Goal: Use online tool/utility: Utilize a website feature to perform a specific function

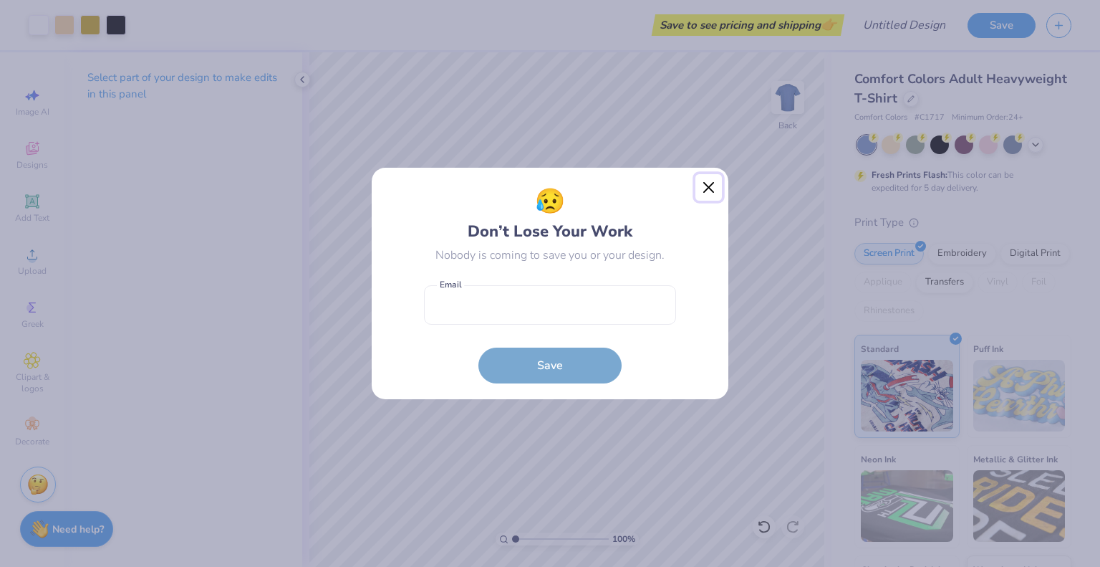
click at [700, 186] on button "Close" at bounding box center [709, 187] width 27 height 27
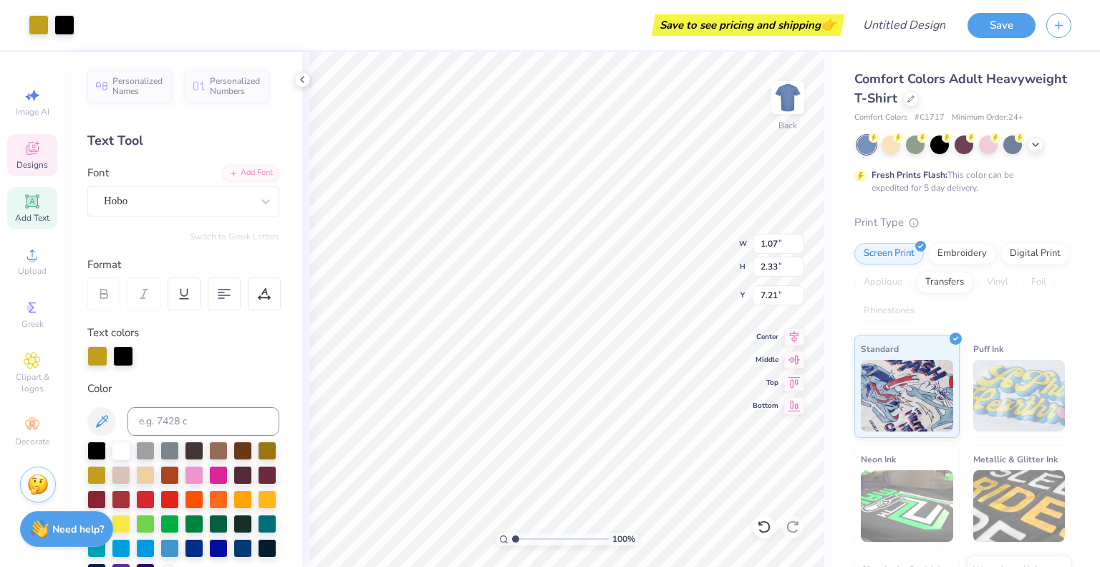
scroll to position [11, 1]
type input "2.11"
type input "2.48"
type input "7.38"
type input "1.93"
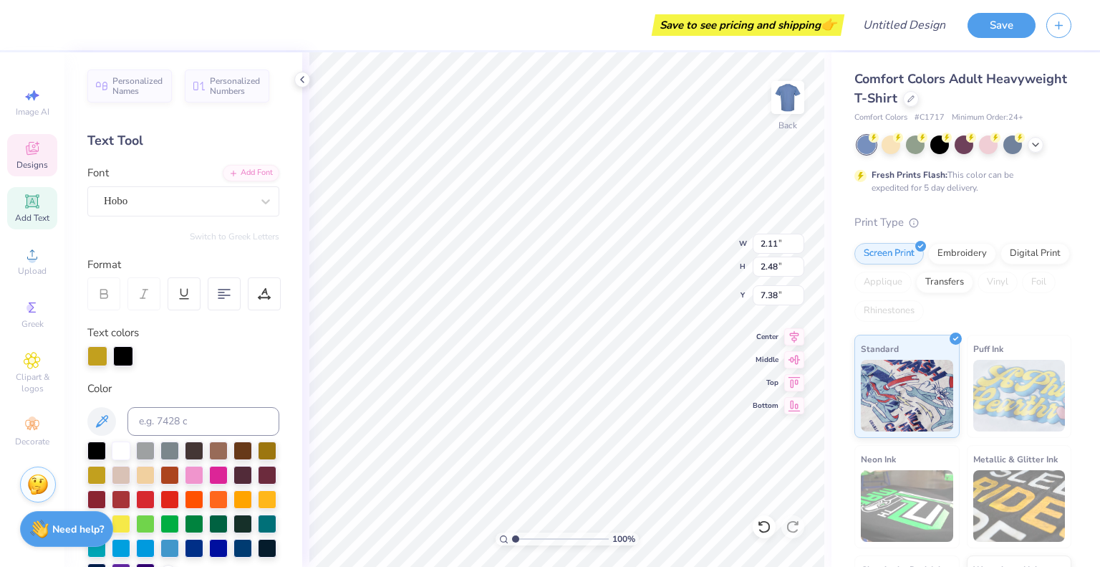
type input "2.40"
type input "7.34"
type input "1.73"
type input "2.56"
type input "7.10"
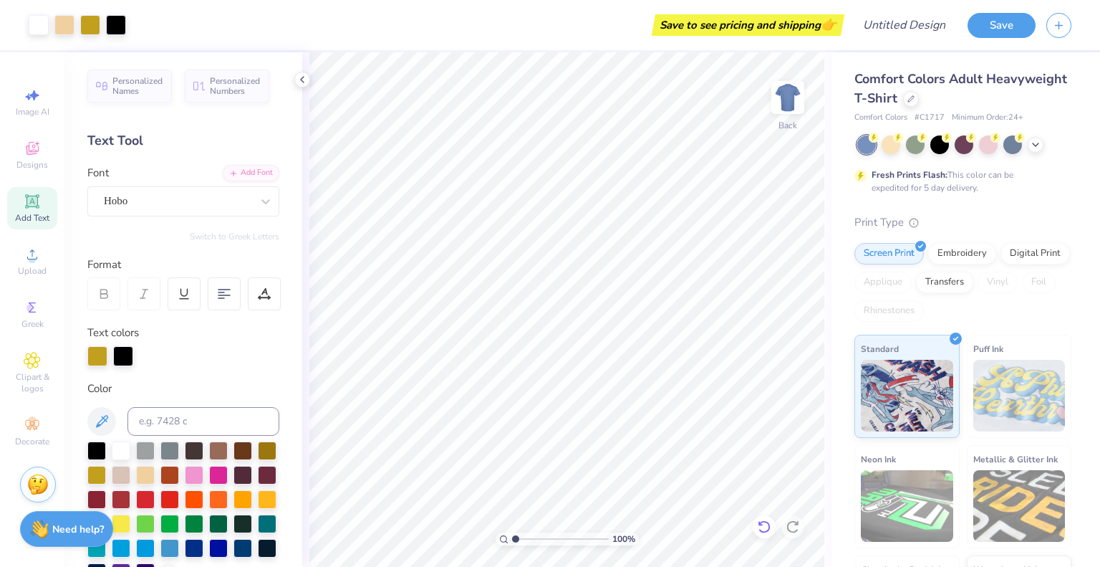
click at [759, 524] on icon at bounding box center [764, 526] width 14 height 14
type textarea "A"
type input "1.07"
type input "2.33"
type input "7.21"
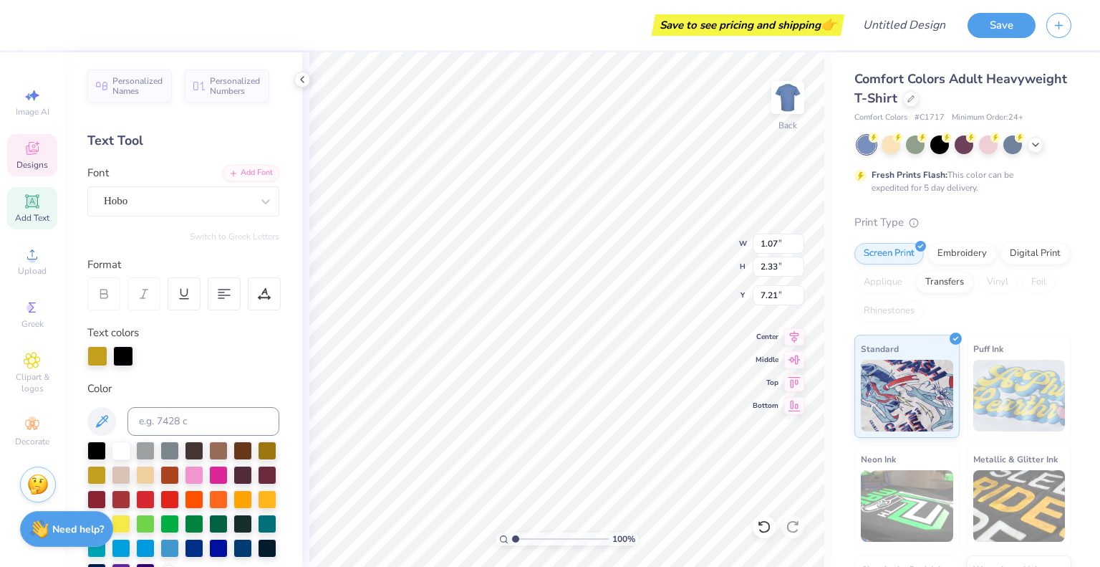
type input "1.93"
type input "2.40"
type input "7.34"
click at [759, 522] on icon at bounding box center [764, 526] width 14 height 14
type textarea "p"
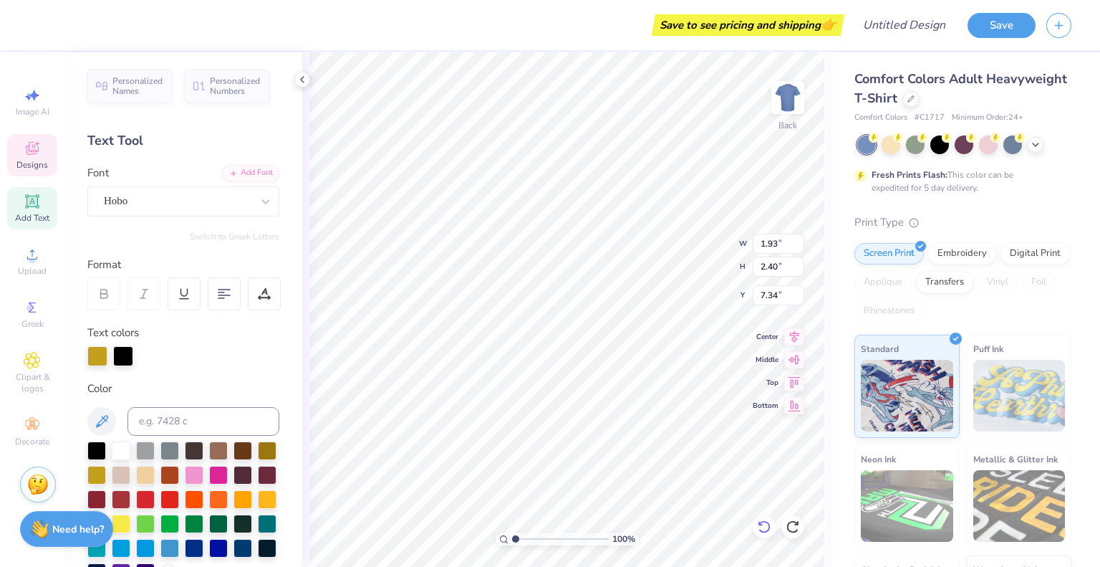
click at [676, 260] on div "100 % Back W 1.93 1.93 " H 2.40 2.40 " Y 7.34 7.34 " Center Middle Top Bottom" at bounding box center [566, 309] width 529 height 514
type input "2.37"
type input "2.46"
type input "7.29"
type textarea "H"
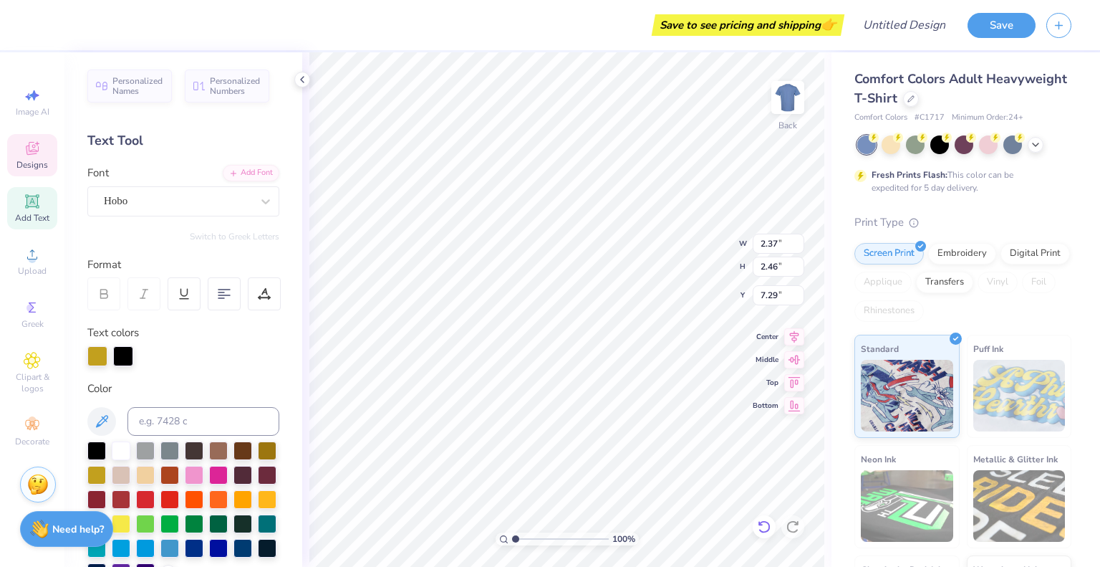
type input "1.46"
type input "1.90"
type input "7.64"
type textarea "P"
type input "2.11"
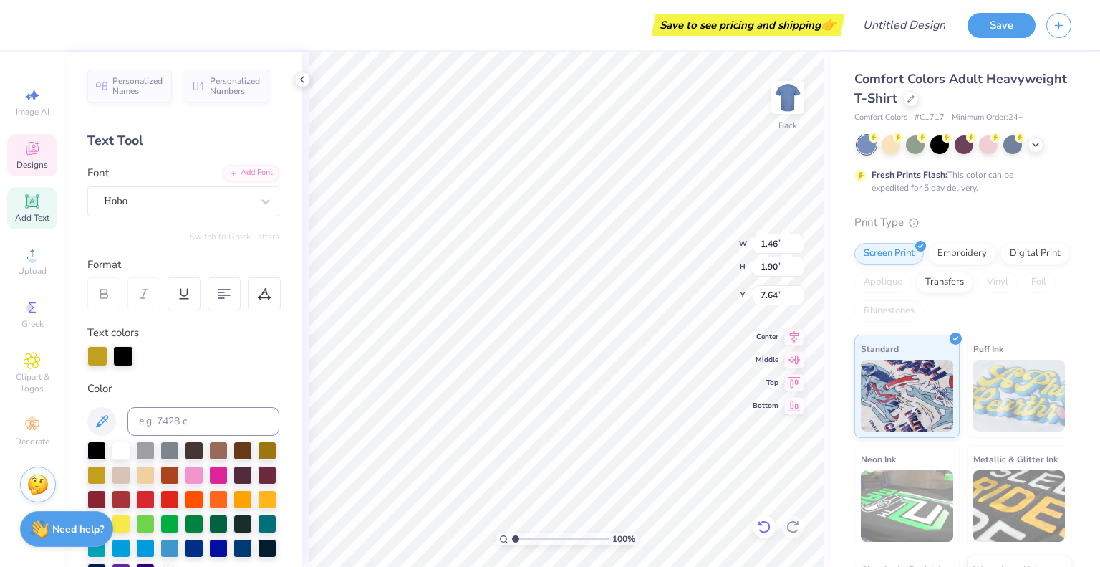
type input "2.48"
type input "7.38"
type input "1.72"
type input "2.44"
type input "7.36"
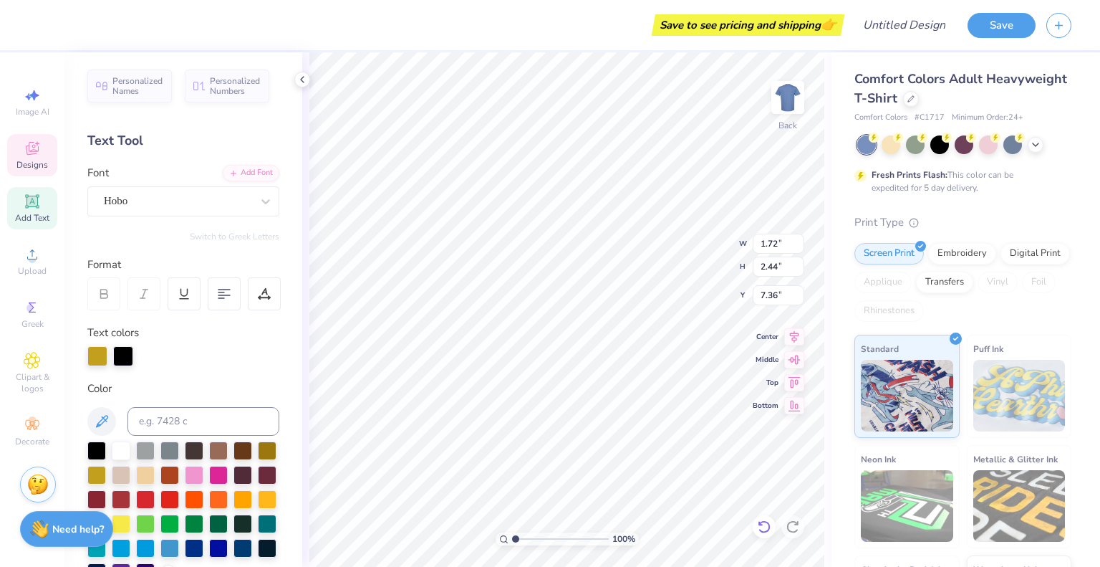
type input "1.91"
type input "2.42"
type input "7.31"
type input "2.11"
type input "2.48"
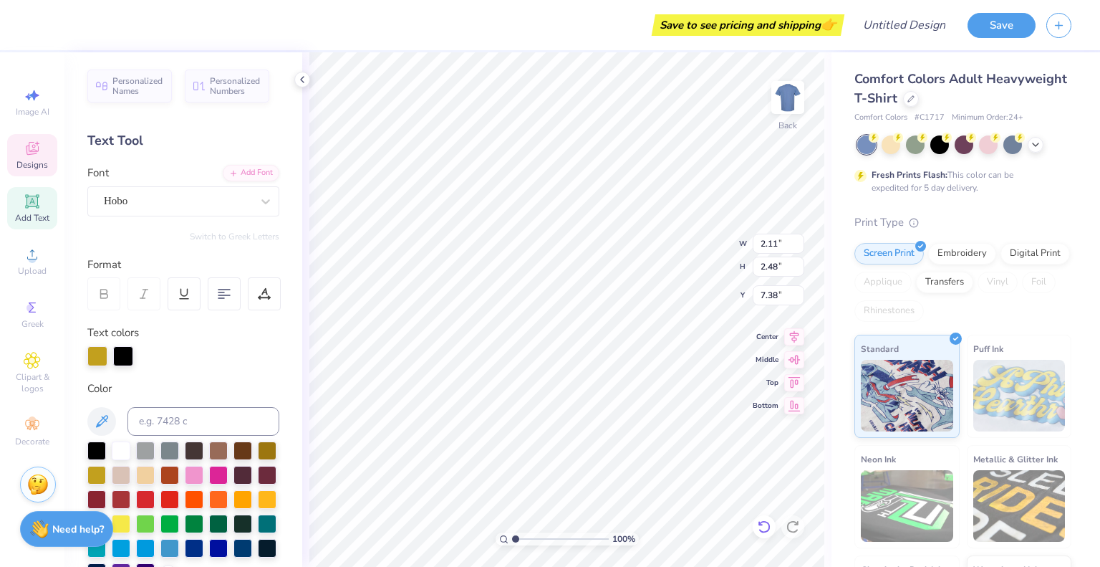
type input "7.25"
type input "1.92"
type input "2.40"
type input "9.53"
type textarea "D"
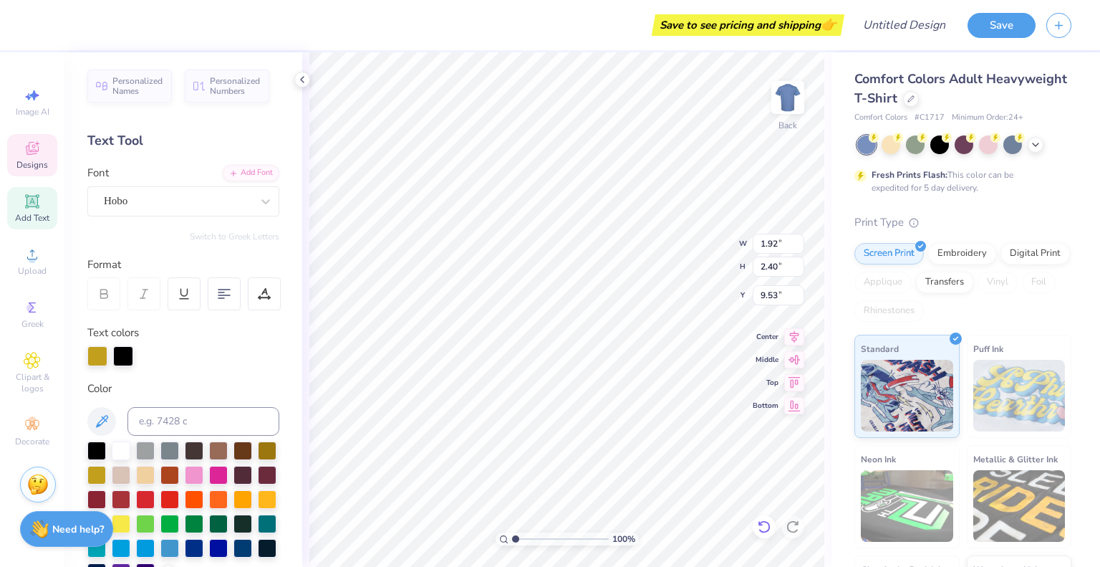
type input "2.19"
type input "2.60"
type input "9.36"
type textarea "E"
type input "1.15"
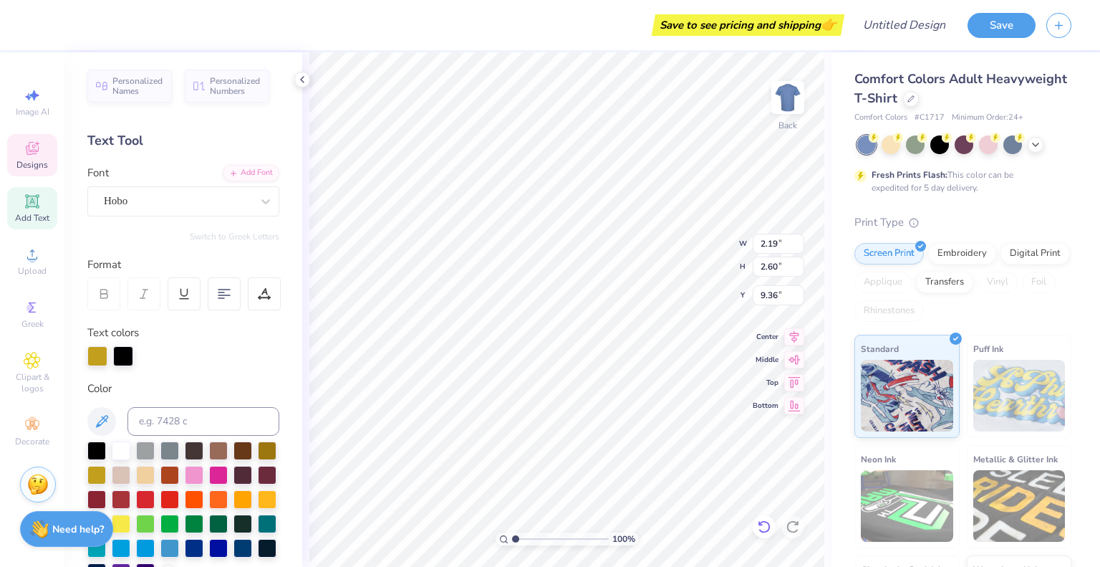
type input "2.34"
type input "9.58"
type textarea "L"
type input "1.07"
type input "2.33"
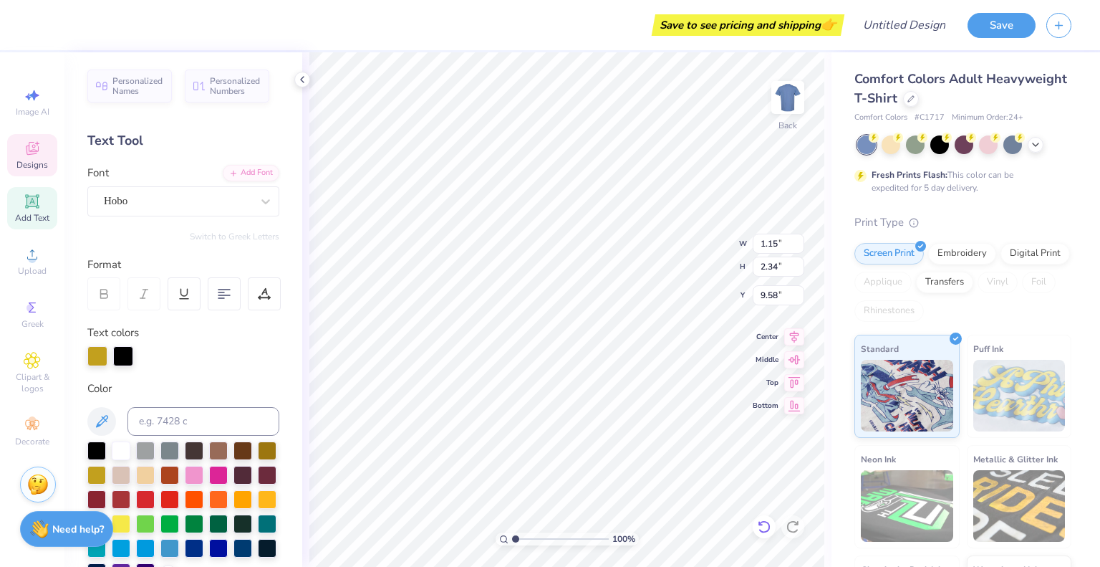
type input "7.21"
click at [768, 531] on icon at bounding box center [764, 526] width 14 height 14
type textarea "L"
type input "1.15"
type input "2.34"
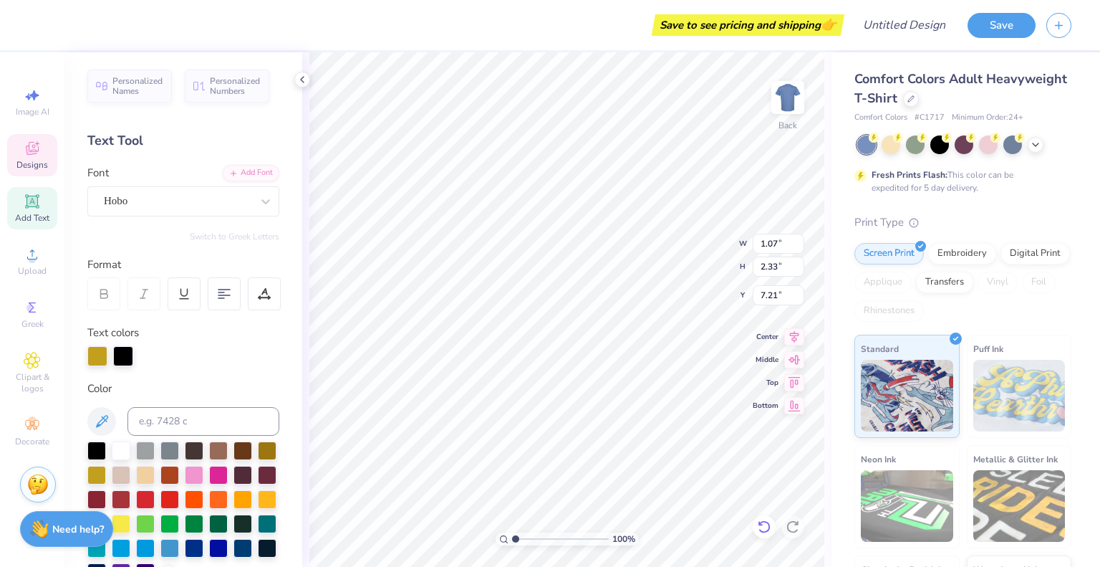
type input "9.58"
type textarea "L"
type input "2.11"
type input "2.48"
type input "13.41"
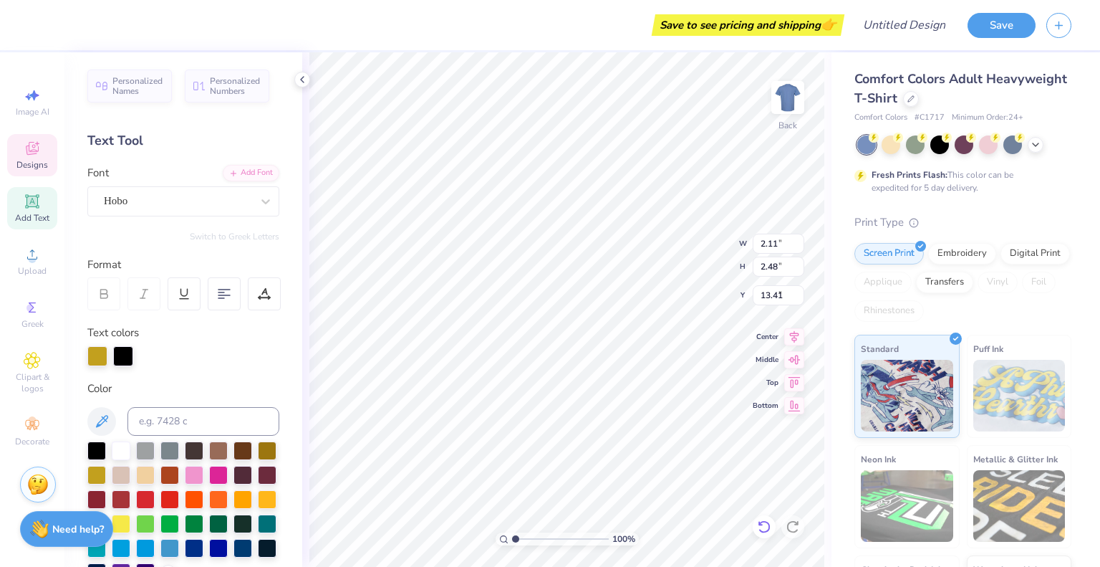
type input "1.79"
type input "2.39"
type input "9.63"
type input "2.11"
type input "2.48"
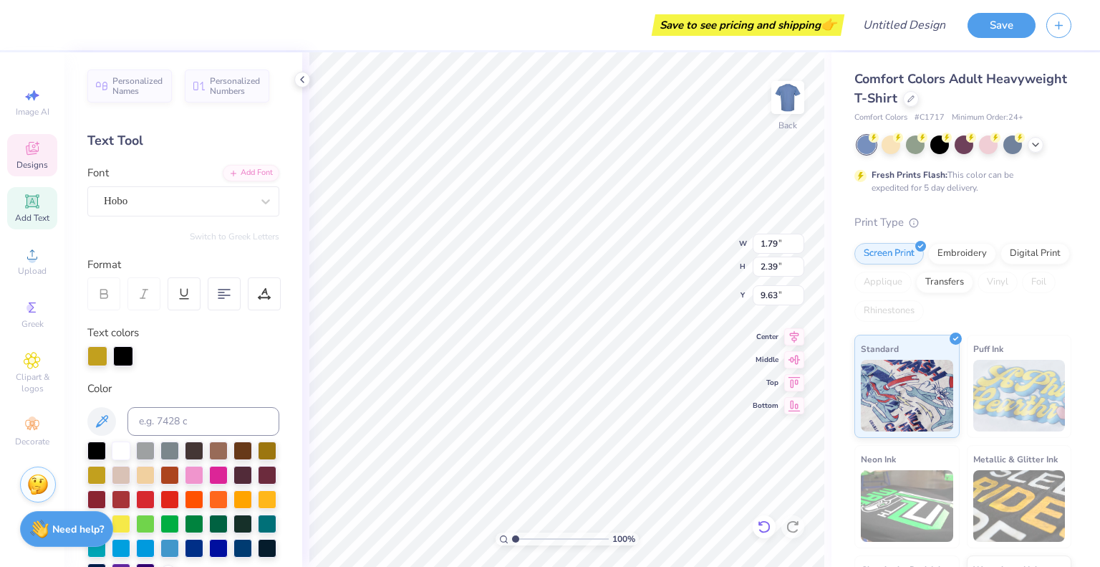
type input "13.41"
type input "1.94"
type input "2.41"
type input "9.65"
type input "2.11"
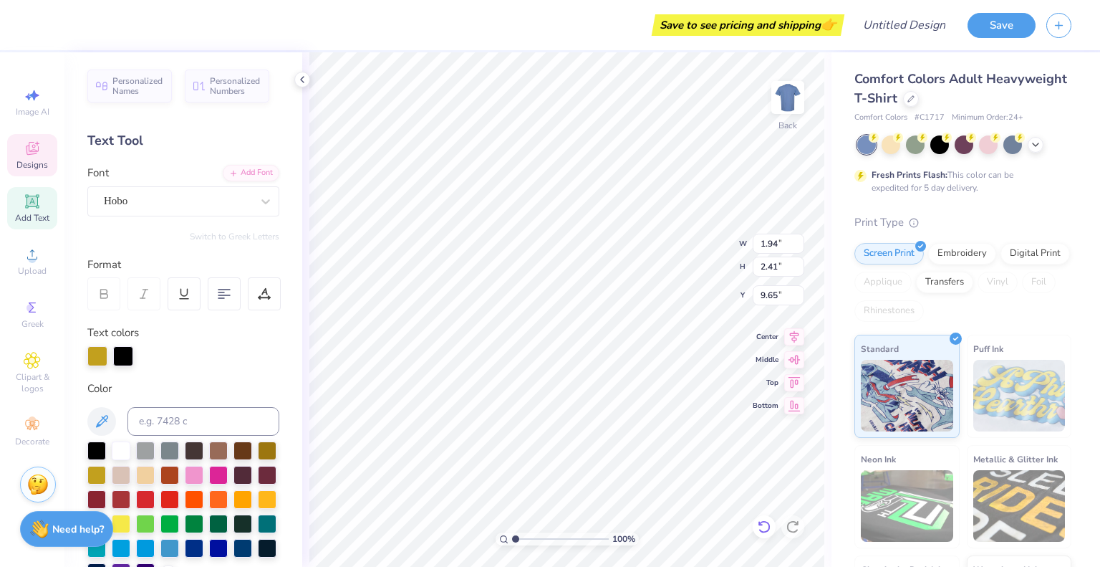
type input "2.48"
type input "10.86"
type textarea "t"
type textarea "T"
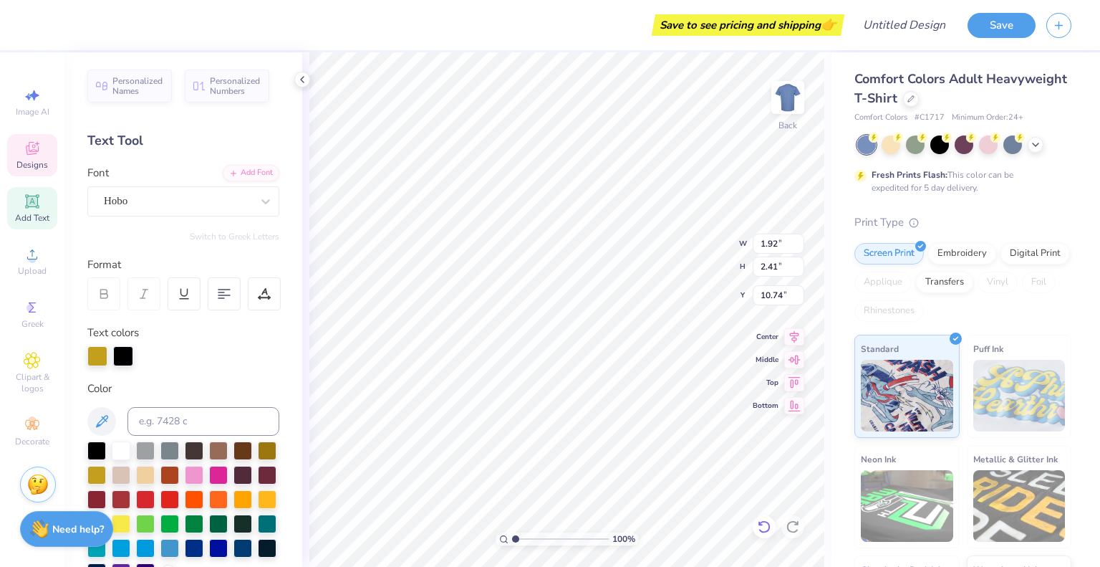
type input "1.86"
type input "2.36"
type input "9.65"
type input "1.94"
type input "2.41"
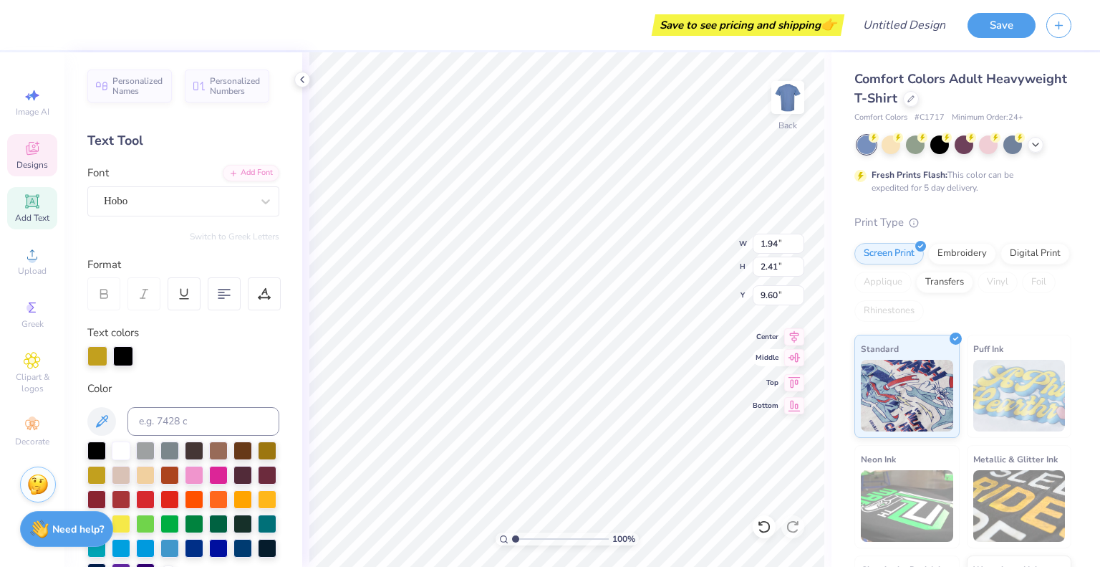
type input "9.60"
click at [764, 521] on icon at bounding box center [764, 526] width 12 height 13
type input "7.25"
type input "1.72"
type input "2.44"
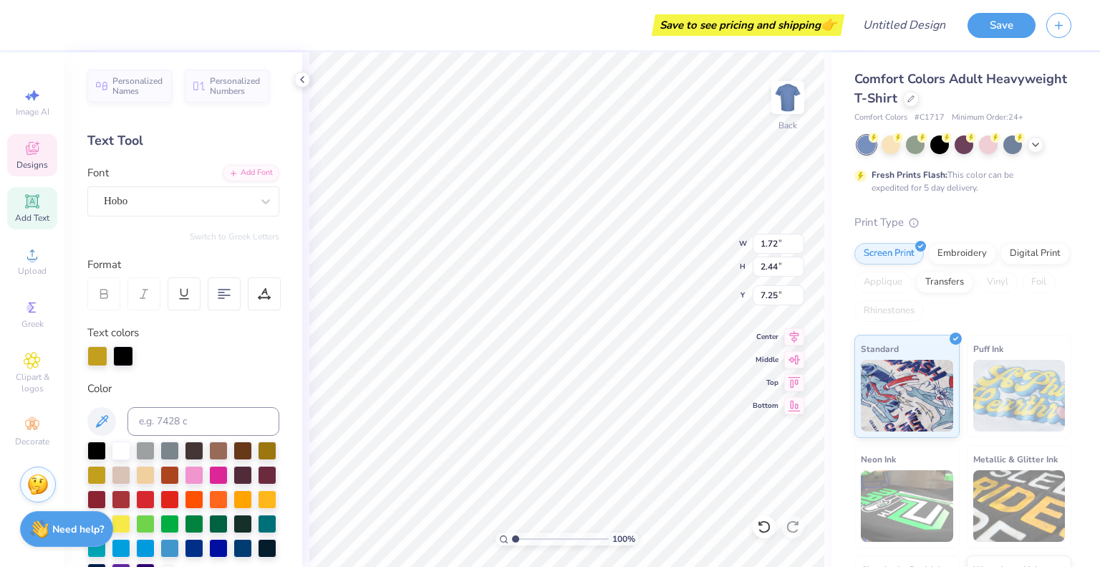
type input "12.01"
type textarea "i"
type input "11.31"
type input "7.98"
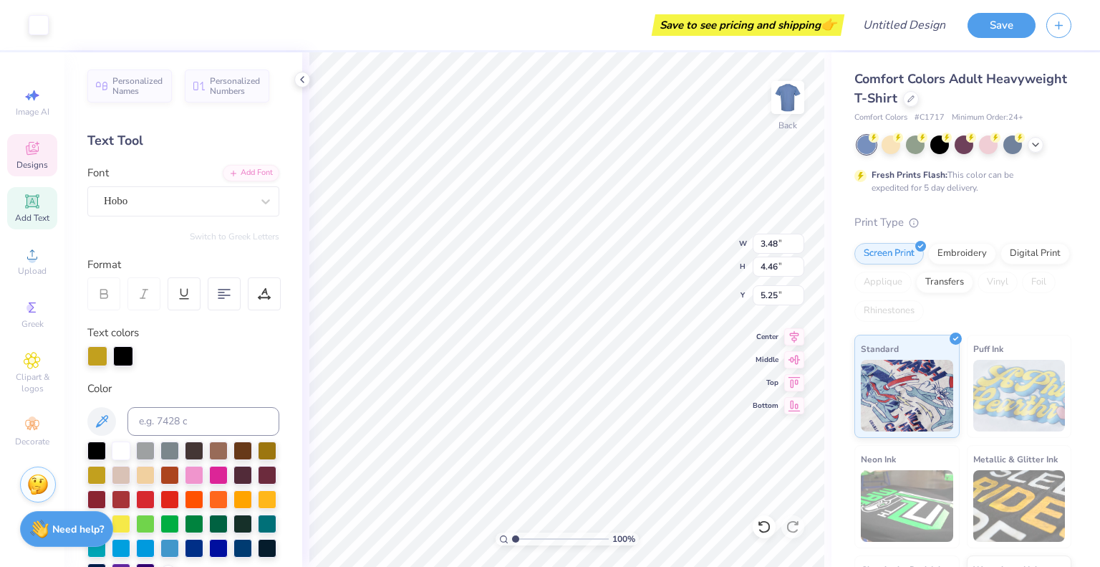
type input "8.67"
type input "3.00"
type input "2.25"
type input "2.06"
click at [758, 522] on icon at bounding box center [764, 526] width 14 height 14
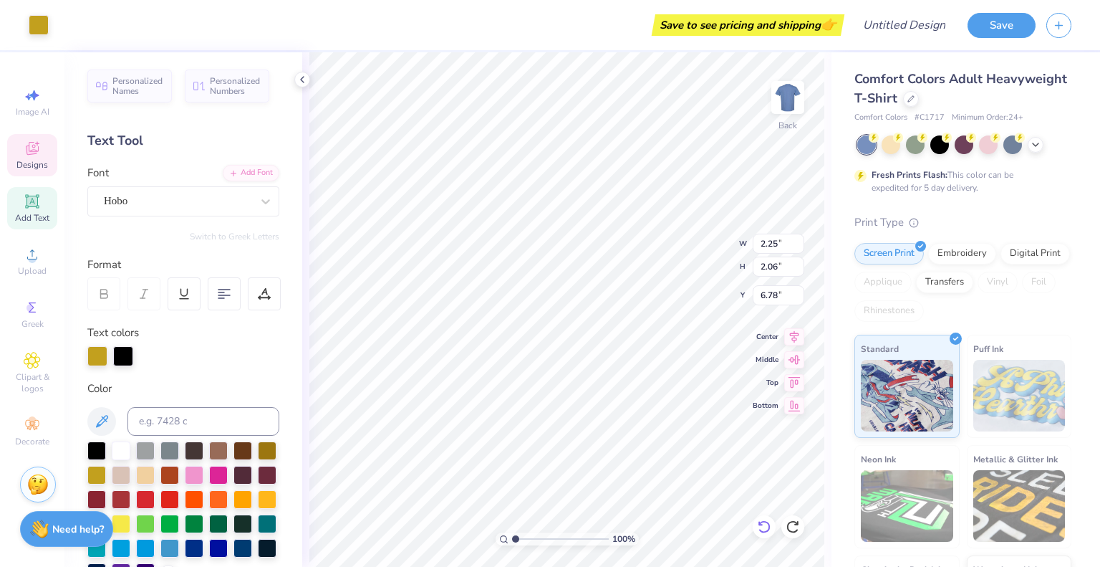
type input "3.08"
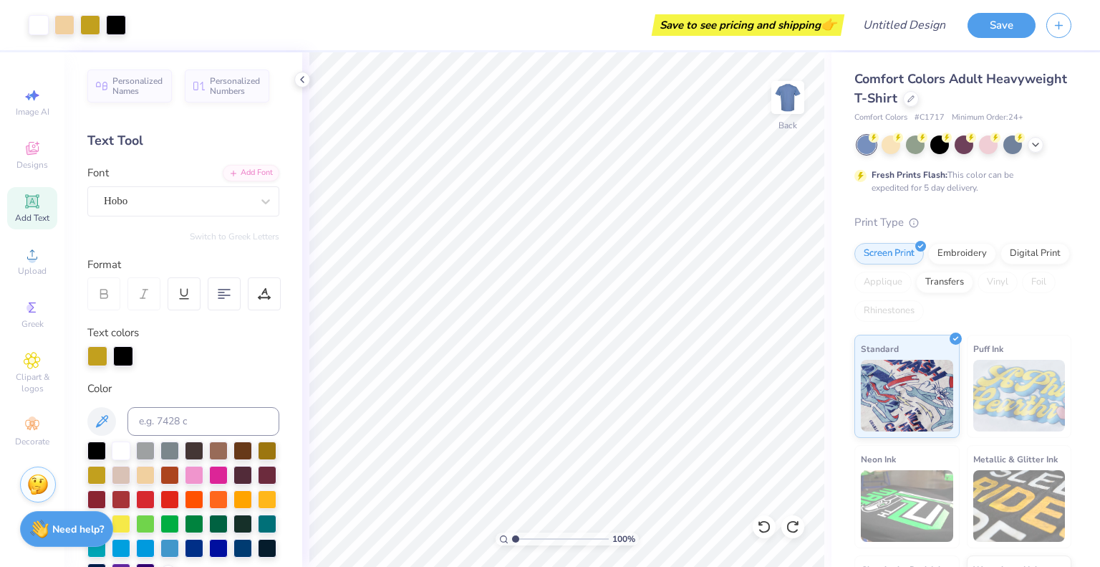
click at [1027, 148] on div at bounding box center [965, 144] width 214 height 19
click at [1030, 145] on icon at bounding box center [1035, 143] width 11 height 11
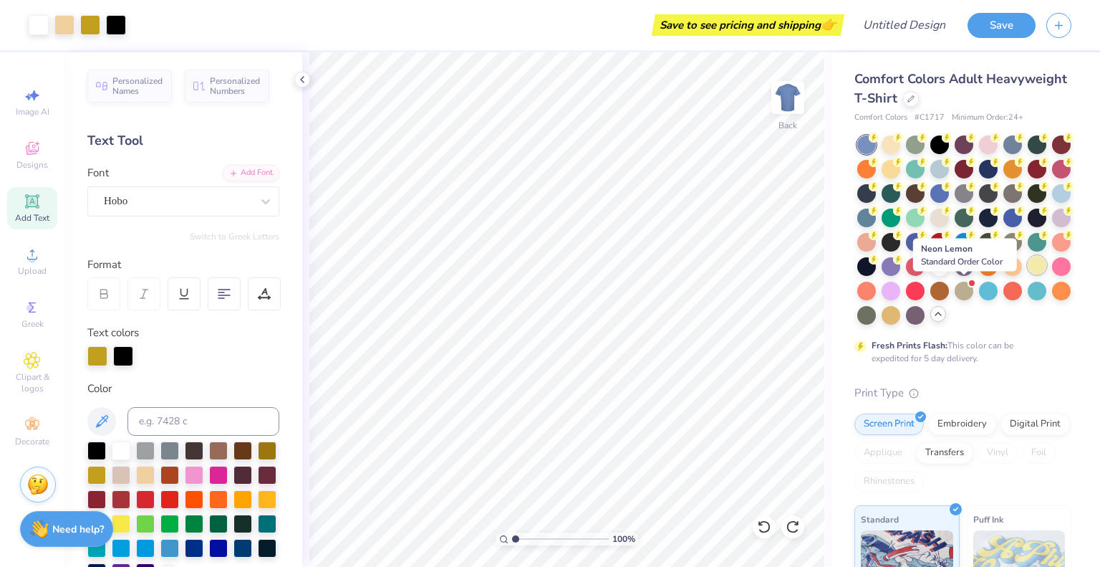
click at [1028, 274] on div at bounding box center [1037, 265] width 19 height 19
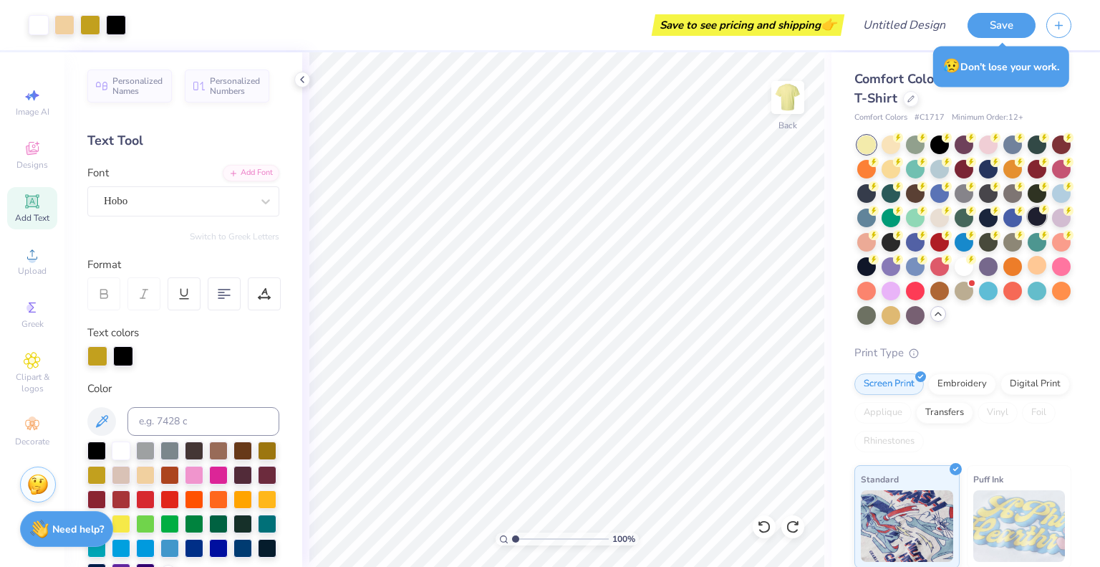
click at [1028, 226] on div at bounding box center [1037, 216] width 19 height 19
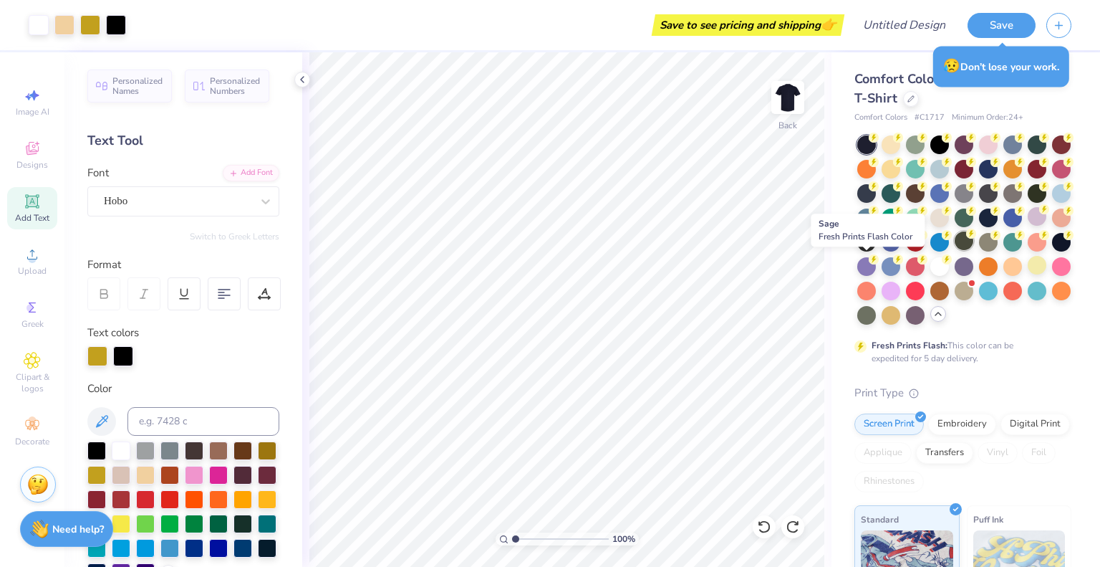
click at [955, 250] on div at bounding box center [964, 240] width 19 height 19
click at [1033, 142] on div at bounding box center [1037, 143] width 19 height 19
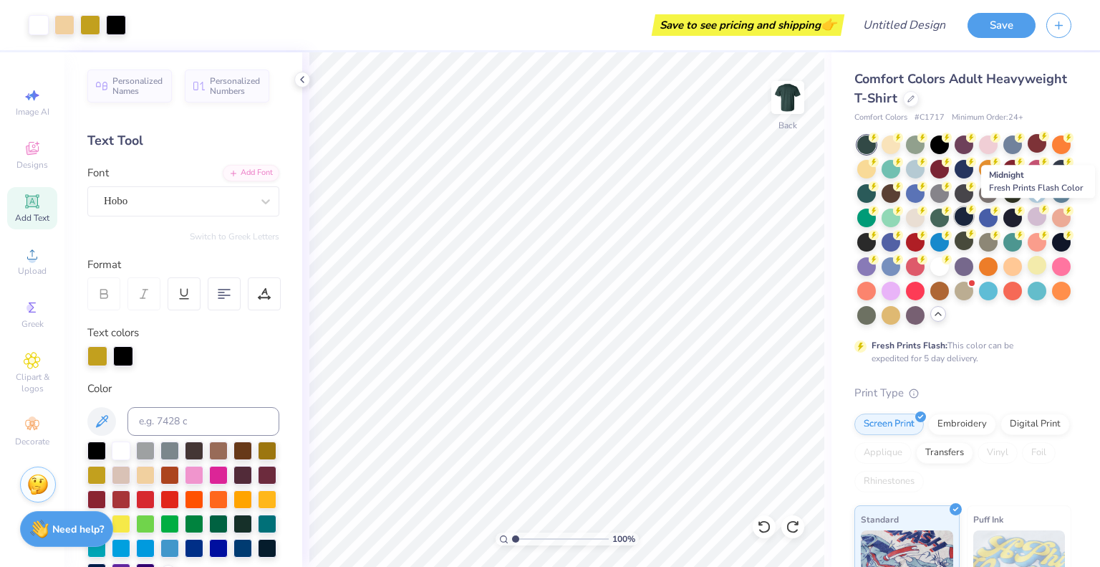
click at [974, 214] on div at bounding box center [964, 216] width 19 height 19
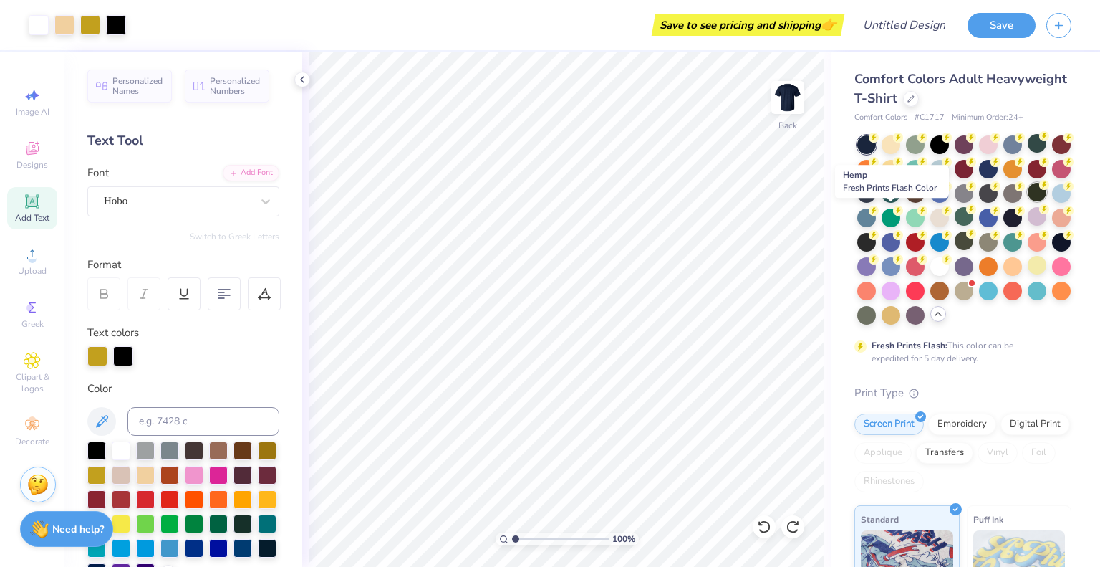
click at [1028, 201] on div at bounding box center [1037, 192] width 19 height 19
click at [1004, 201] on div at bounding box center [1013, 192] width 19 height 19
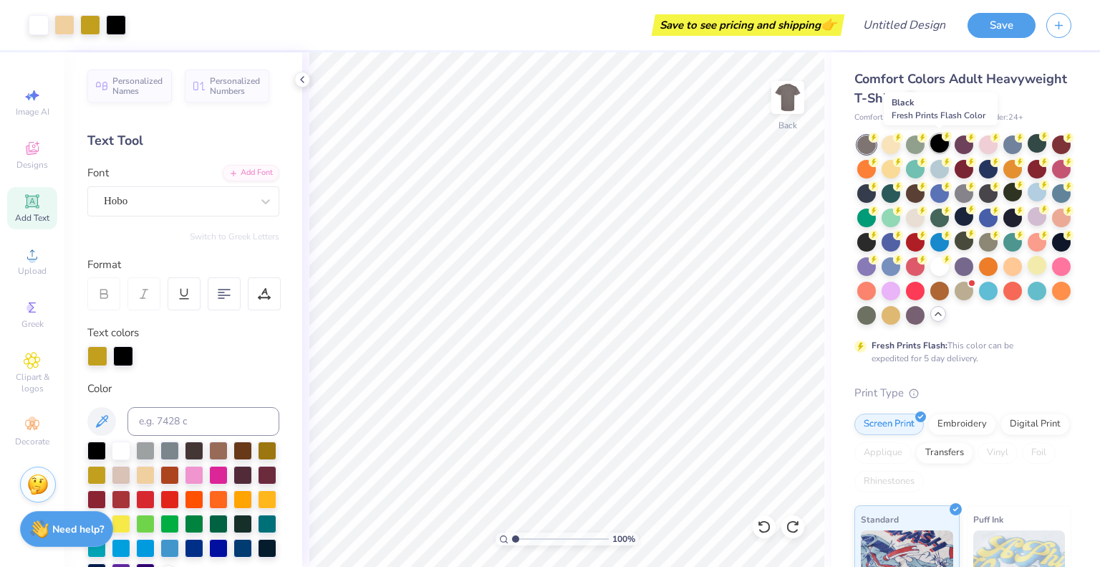
click at [937, 147] on div at bounding box center [940, 143] width 19 height 19
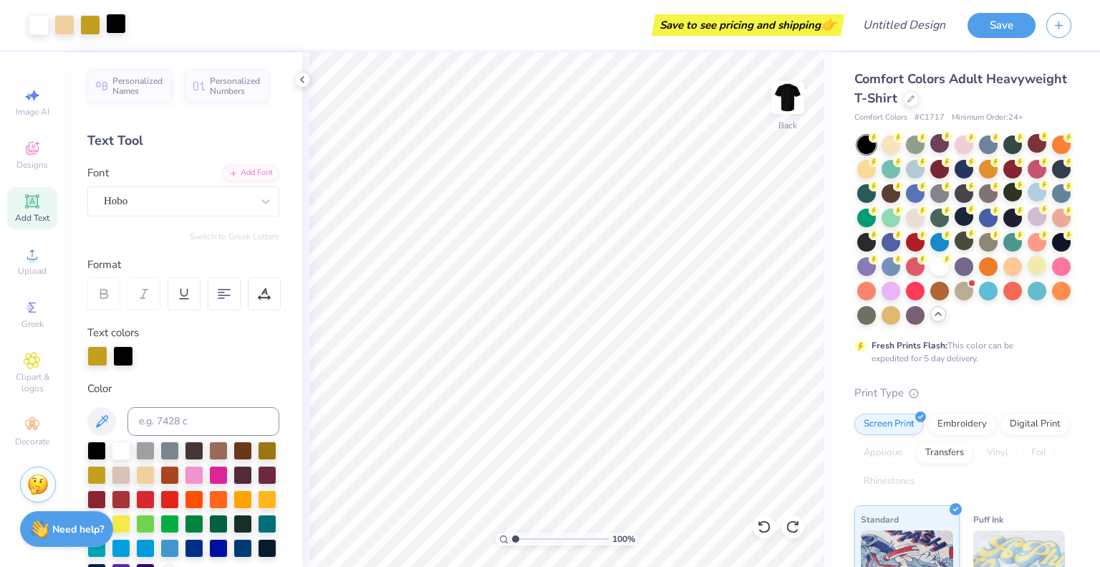
click at [115, 18] on div at bounding box center [116, 24] width 20 height 20
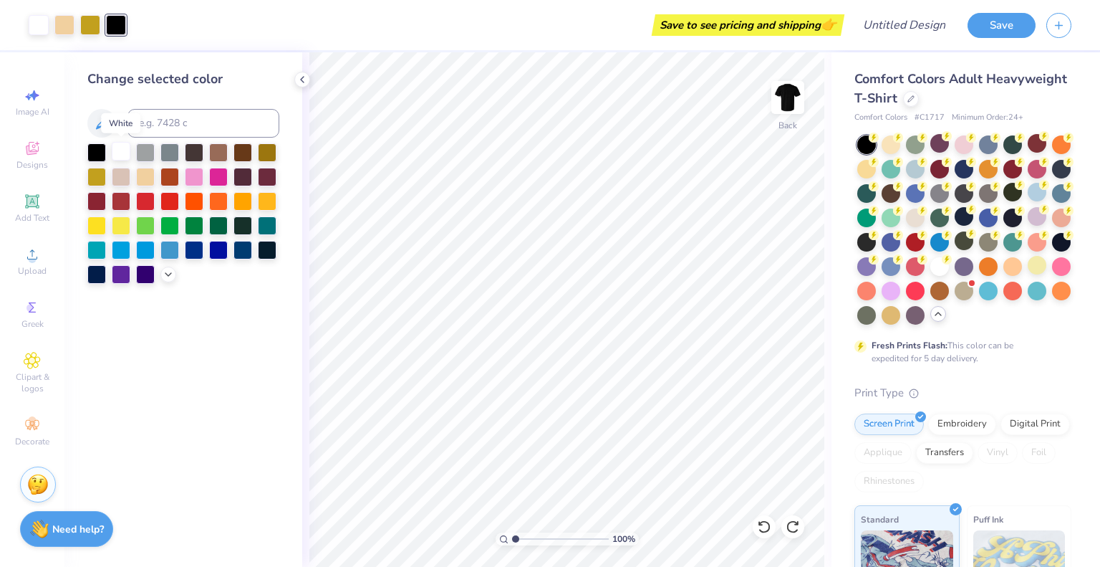
click at [115, 149] on div at bounding box center [121, 151] width 19 height 19
click at [168, 151] on div at bounding box center [169, 151] width 19 height 19
click at [103, 145] on div at bounding box center [96, 151] width 19 height 19
click at [931, 274] on div at bounding box center [940, 265] width 19 height 19
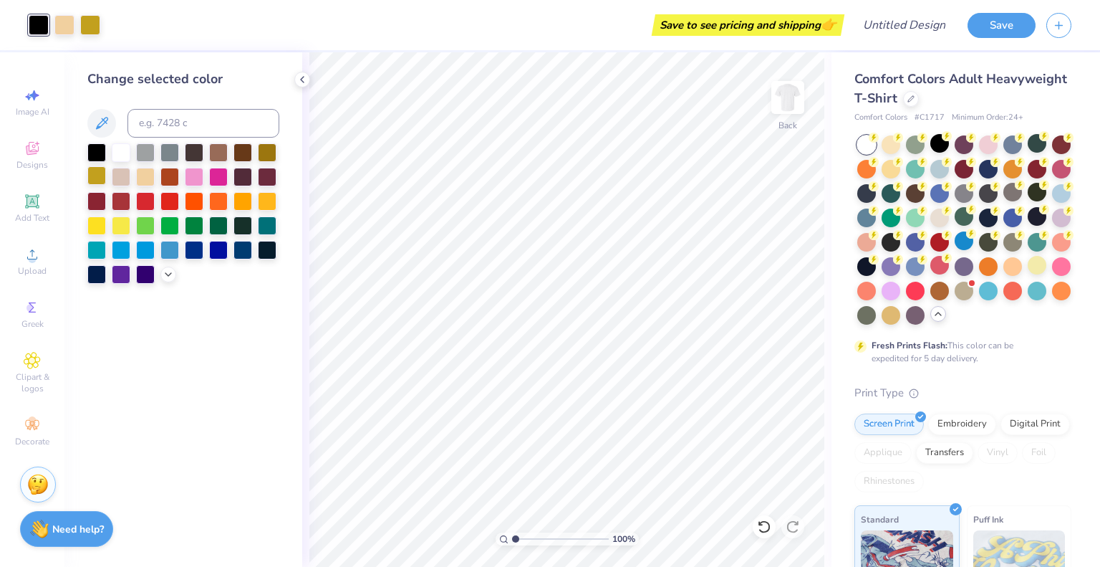
click at [97, 183] on div at bounding box center [96, 175] width 19 height 19
click at [86, 29] on div "Save to see pricing and shipping 👉" at bounding box center [463, 25] width 756 height 50
click at [762, 532] on icon at bounding box center [764, 526] width 12 height 13
click at [92, 230] on div at bounding box center [96, 224] width 19 height 19
click at [47, 25] on div at bounding box center [39, 24] width 20 height 20
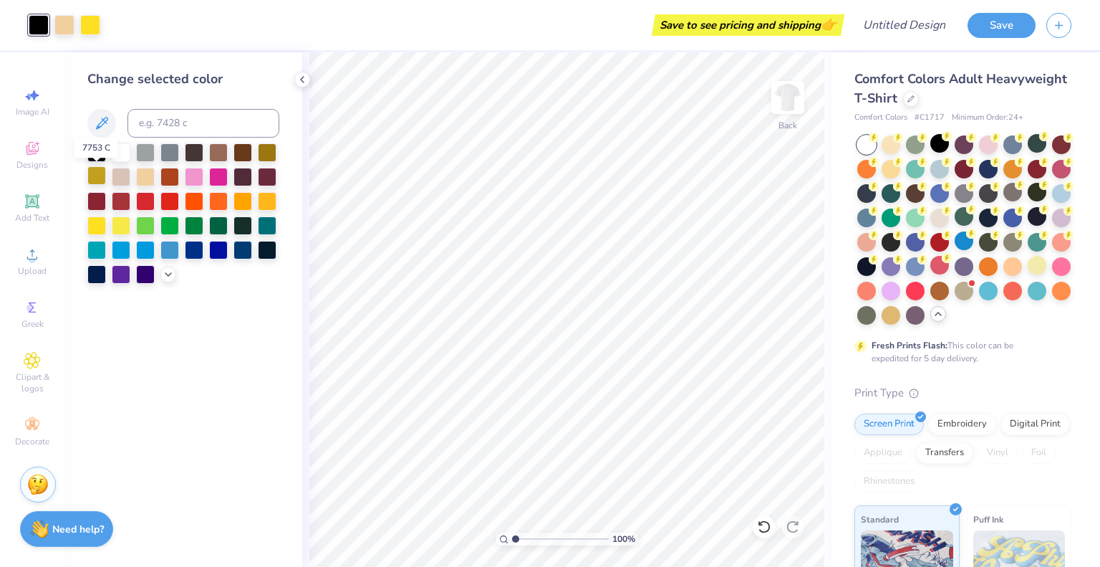
click at [96, 177] on div at bounding box center [96, 175] width 19 height 19
click at [89, 22] on div at bounding box center [90, 24] width 20 height 20
click at [92, 151] on div at bounding box center [96, 151] width 19 height 19
click at [39, 27] on div at bounding box center [39, 24] width 20 height 20
click at [166, 277] on icon at bounding box center [168, 272] width 11 height 11
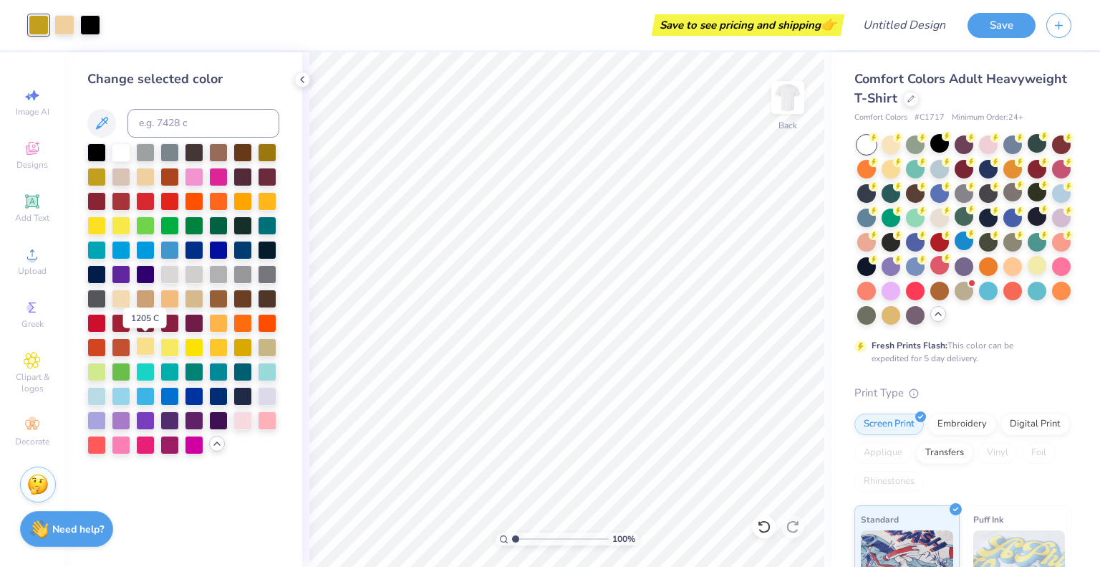
click at [152, 351] on div at bounding box center [145, 346] width 19 height 19
click at [757, 531] on icon at bounding box center [764, 526] width 14 height 14
click at [757, 532] on div at bounding box center [764, 526] width 23 height 23
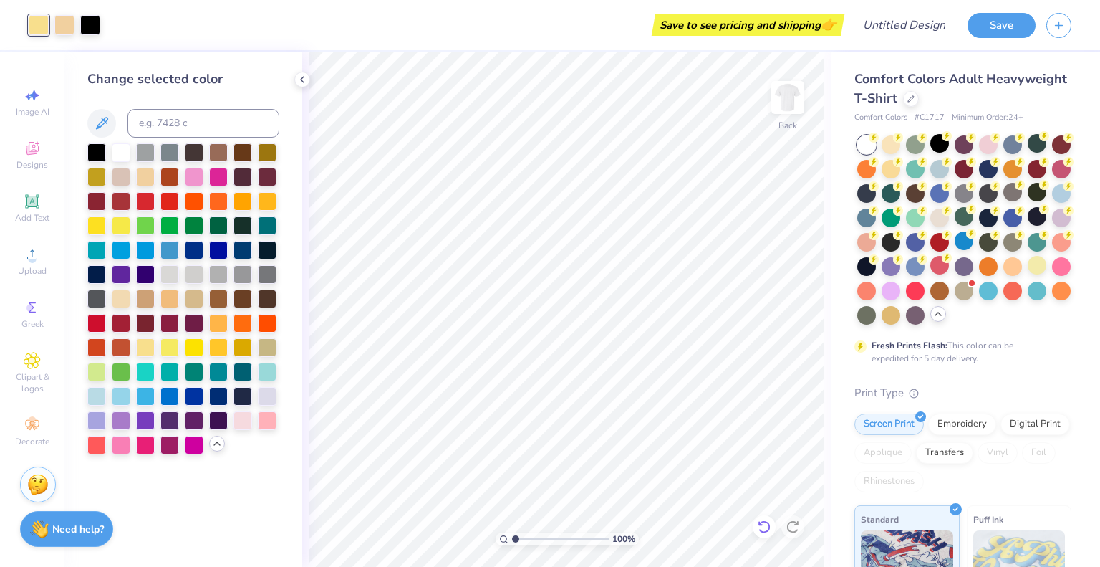
click at [757, 532] on div at bounding box center [764, 526] width 23 height 23
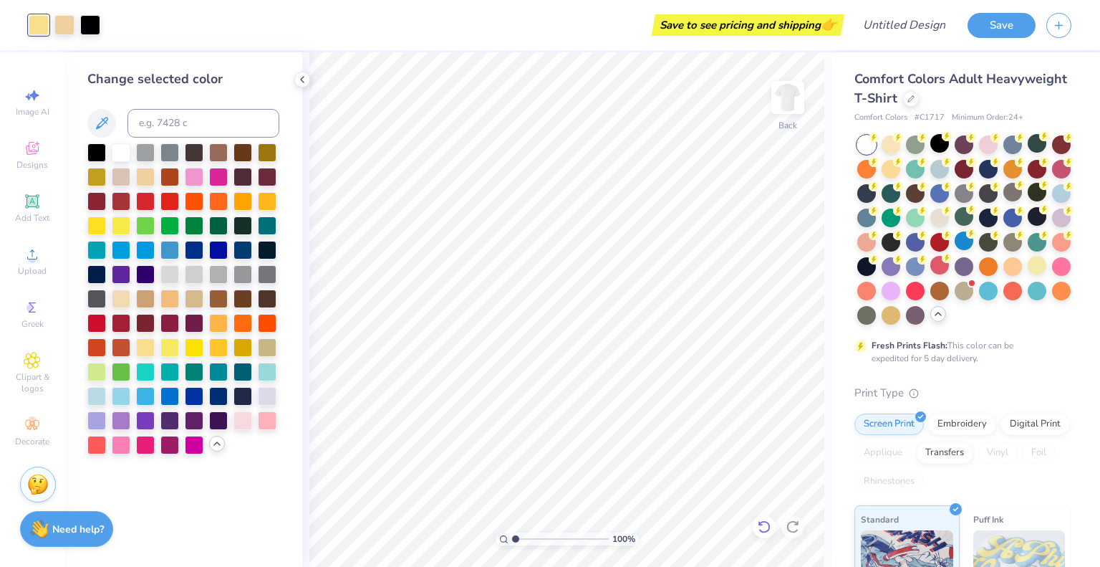
click at [757, 532] on div at bounding box center [764, 526] width 23 height 23
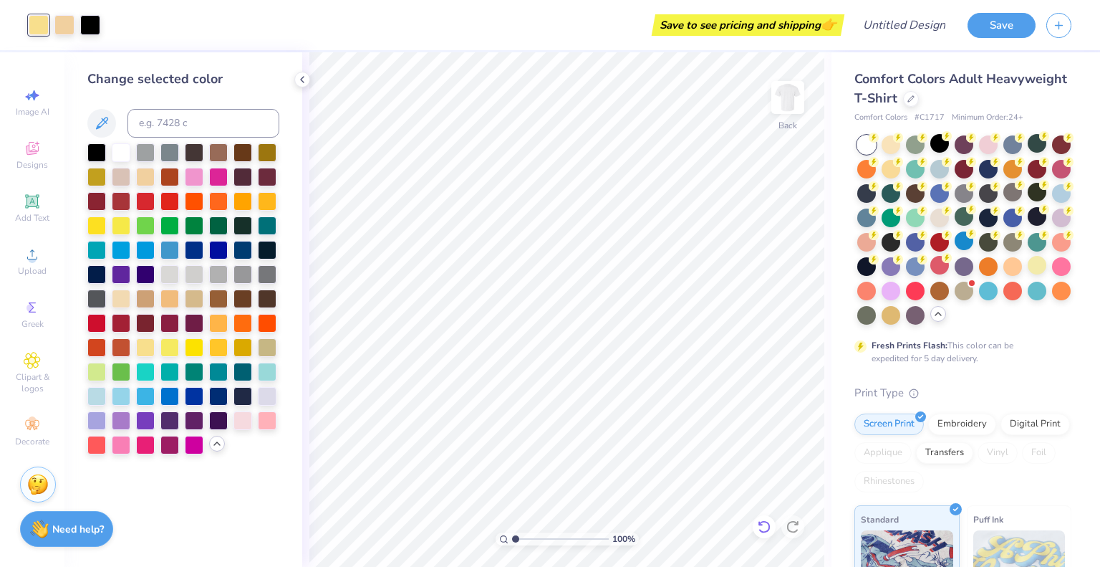
click at [757, 532] on div at bounding box center [764, 526] width 23 height 23
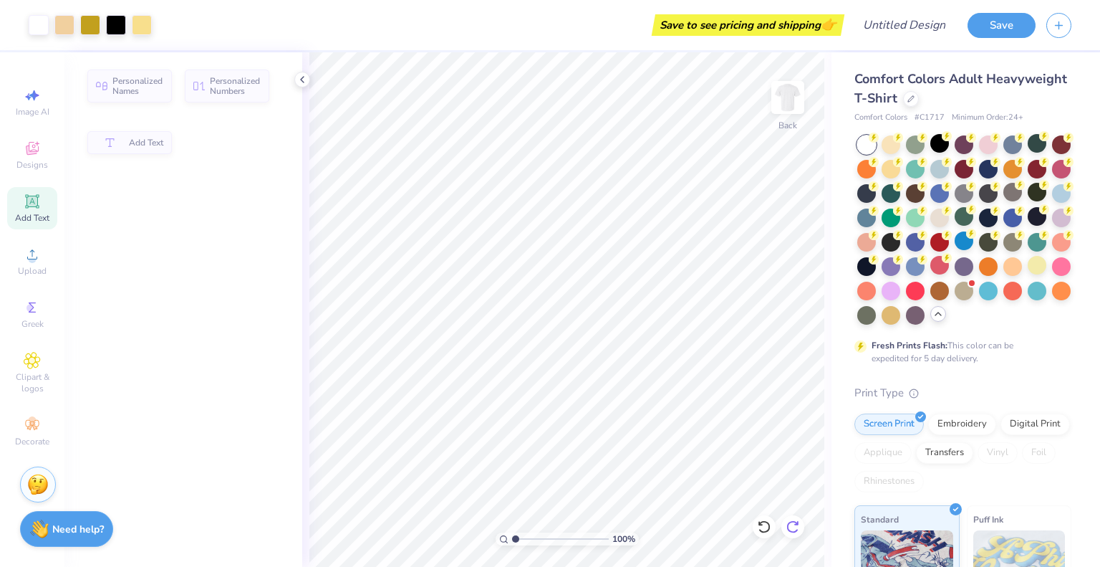
click at [797, 522] on icon at bounding box center [793, 526] width 14 height 14
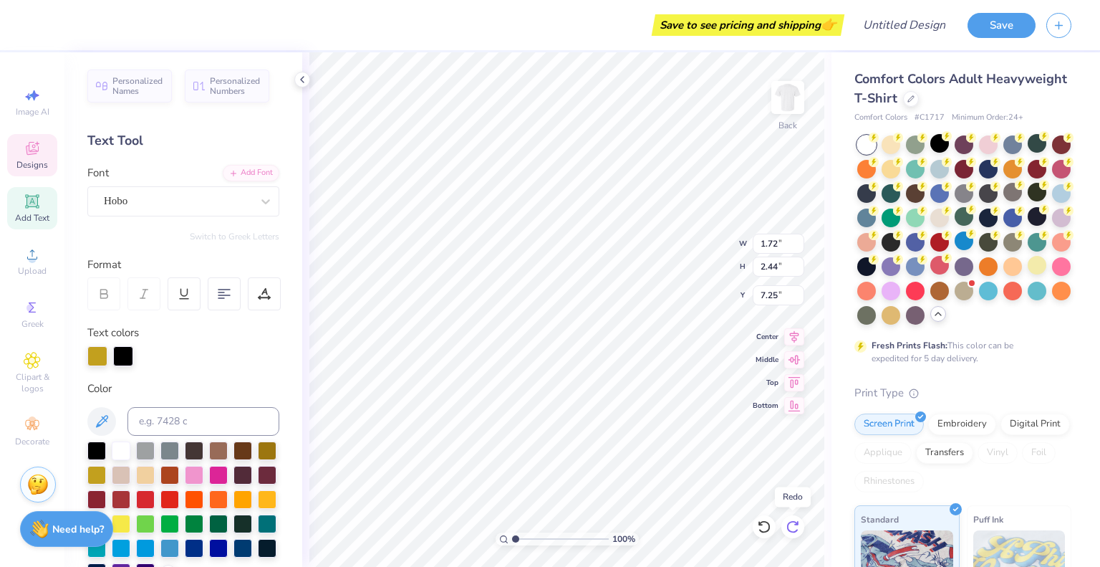
click at [797, 522] on icon at bounding box center [793, 526] width 14 height 14
type input "12.01"
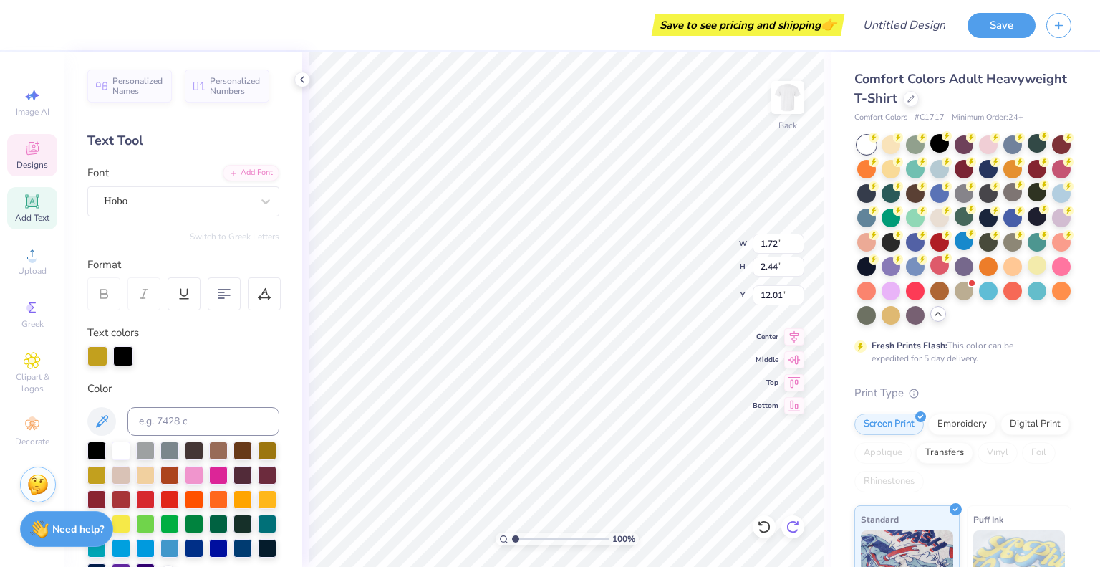
click at [797, 535] on div at bounding box center [793, 526] width 23 height 23
type input "0.90"
type input "2.37"
click at [797, 535] on div at bounding box center [793, 526] width 23 height 23
type input "11.31"
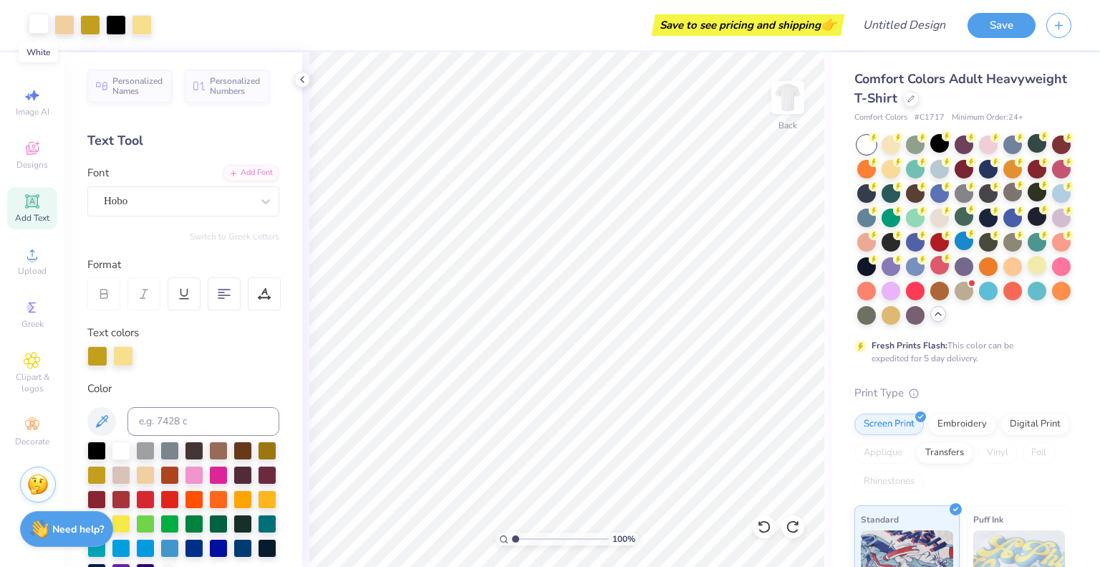
click at [31, 25] on div at bounding box center [39, 24] width 20 height 20
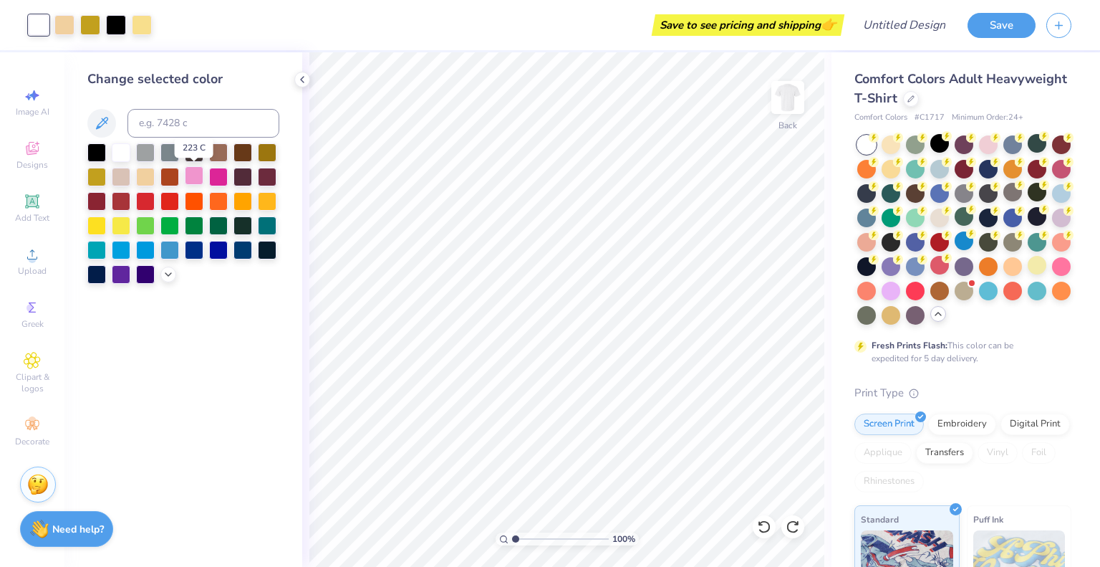
click at [193, 178] on div at bounding box center [194, 175] width 19 height 19
click at [95, 22] on div at bounding box center [90, 24] width 20 height 20
click at [121, 229] on div at bounding box center [121, 224] width 19 height 19
click at [44, 29] on div at bounding box center [39, 24] width 20 height 20
click at [95, 181] on div at bounding box center [96, 175] width 19 height 19
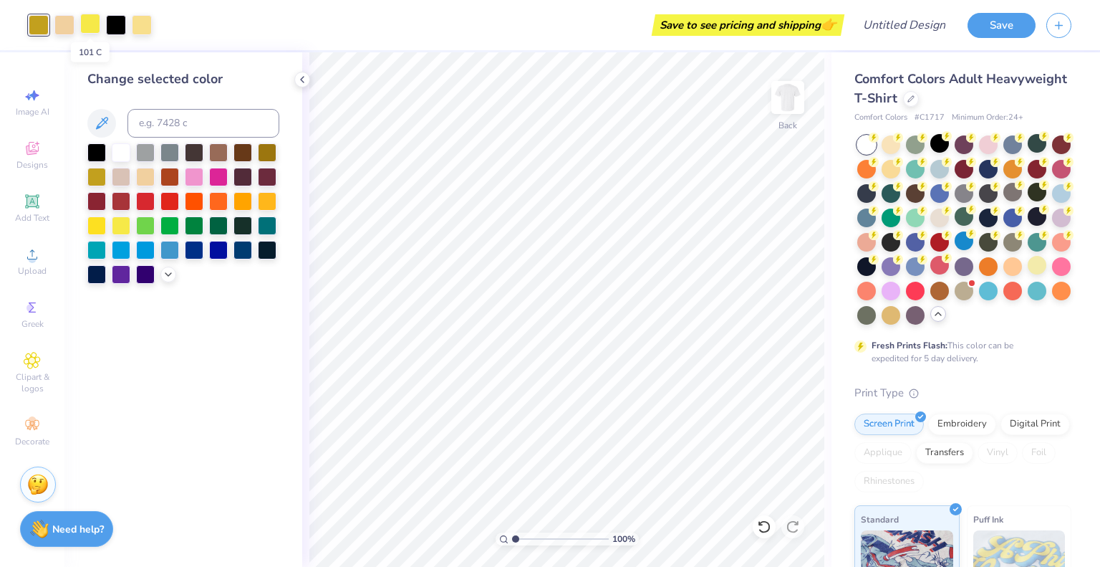
click at [93, 24] on div at bounding box center [90, 24] width 20 height 20
click at [122, 148] on div at bounding box center [121, 151] width 19 height 19
click at [97, 148] on div at bounding box center [96, 151] width 19 height 19
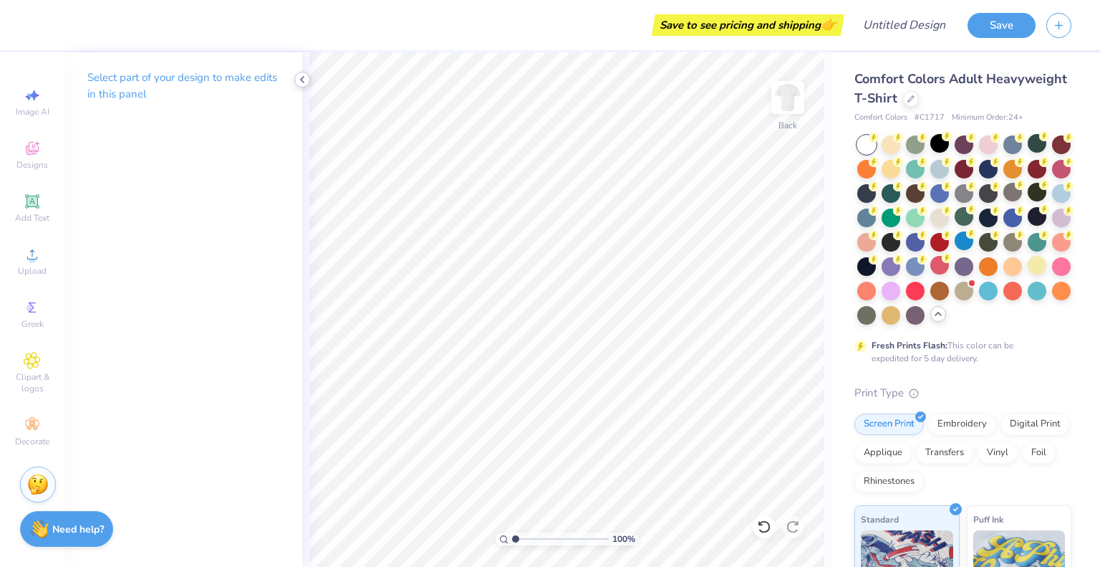
click at [307, 80] on icon at bounding box center [302, 79] width 11 height 11
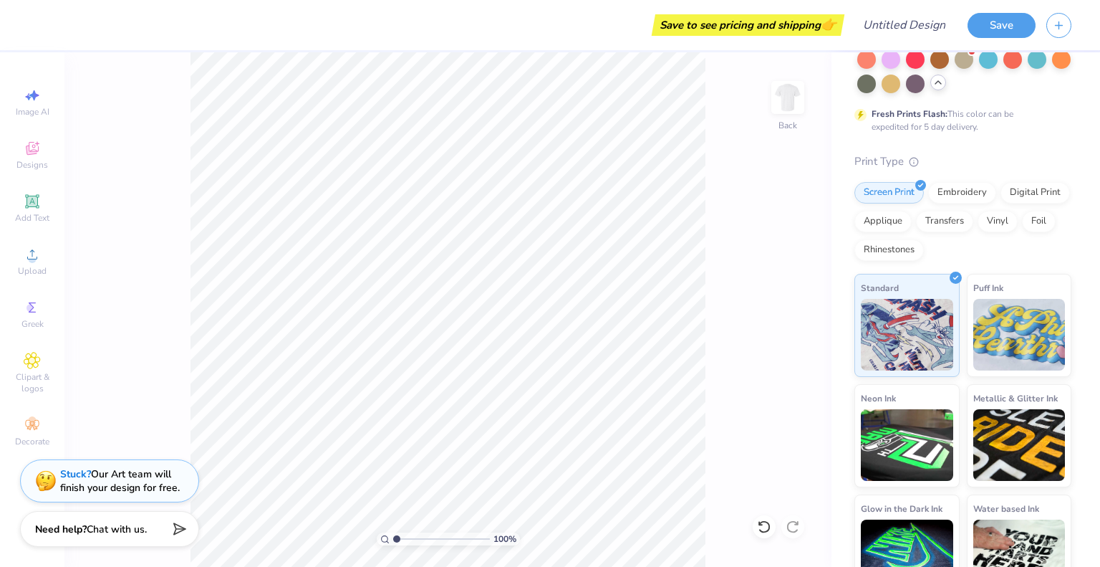
scroll to position [287, 0]
